Goal: Transaction & Acquisition: Obtain resource

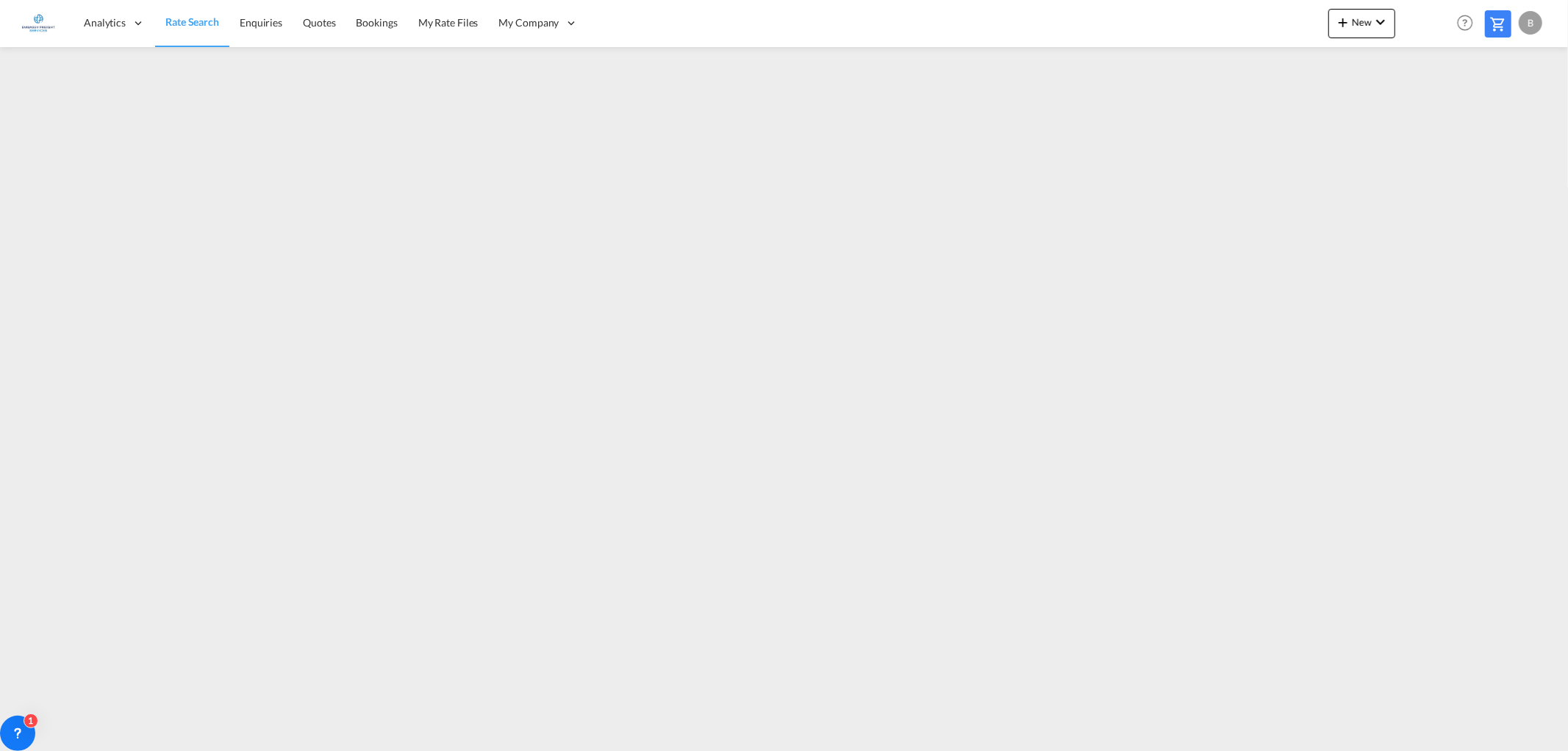
click at [178, 13] on link "Rate Search" at bounding box center [192, 23] width 75 height 48
click at [185, 23] on span "Rate Search" at bounding box center [192, 21] width 54 height 12
click at [1372, 25] on md-icon "icon-chevron-down" at bounding box center [1381, 22] width 18 height 18
click at [1431, 111] on span "Ratesheet" at bounding box center [1423, 111] width 16 height 29
click at [197, 19] on span "Rate Search" at bounding box center [192, 22] width 53 height 12
